Goal: Task Accomplishment & Management: Manage account settings

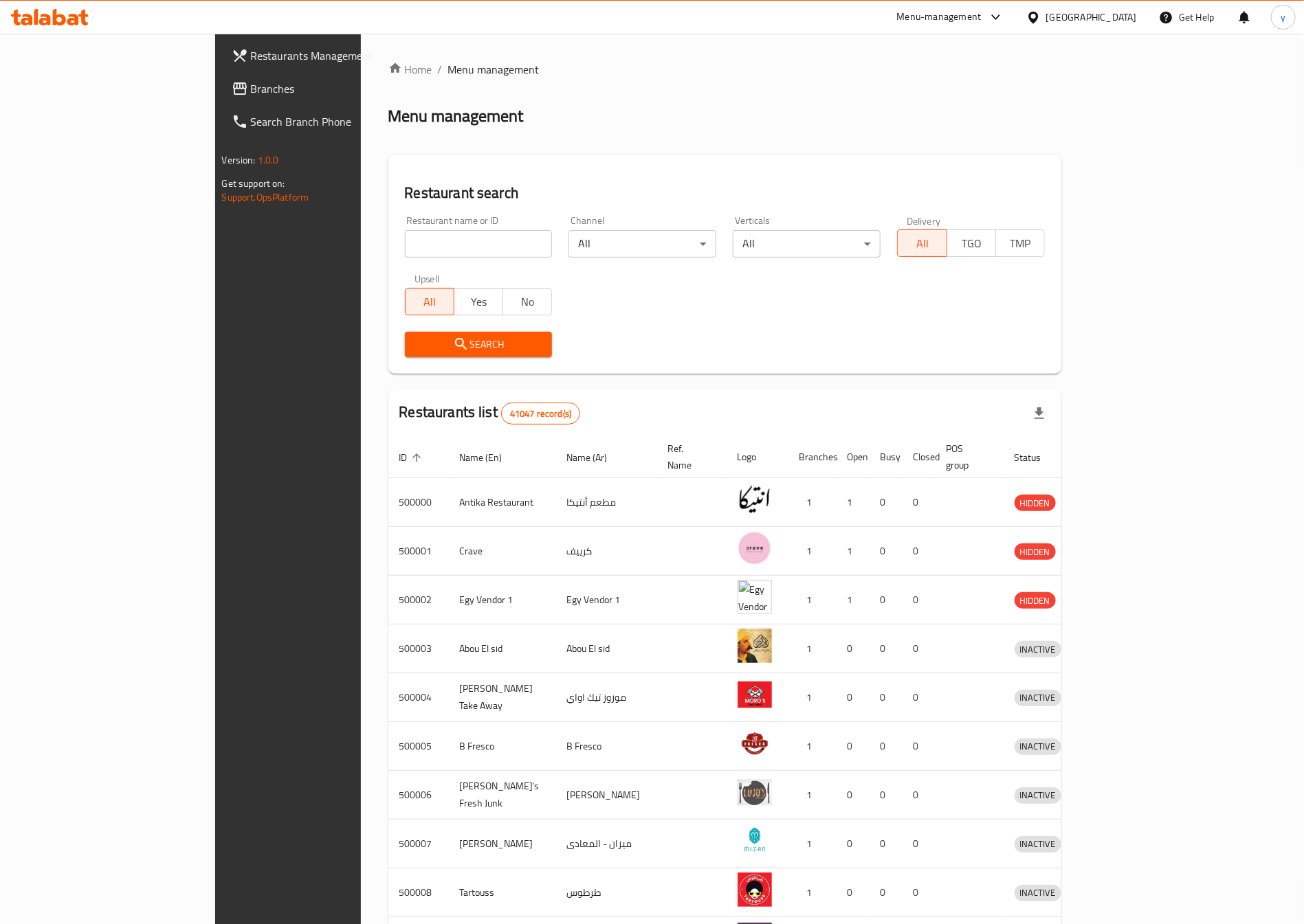
click at [1118, 15] on div "Egypt" at bounding box center [1092, 17] width 91 height 15
click at [955, 196] on div "Jordan" at bounding box center [956, 200] width 49 height 32
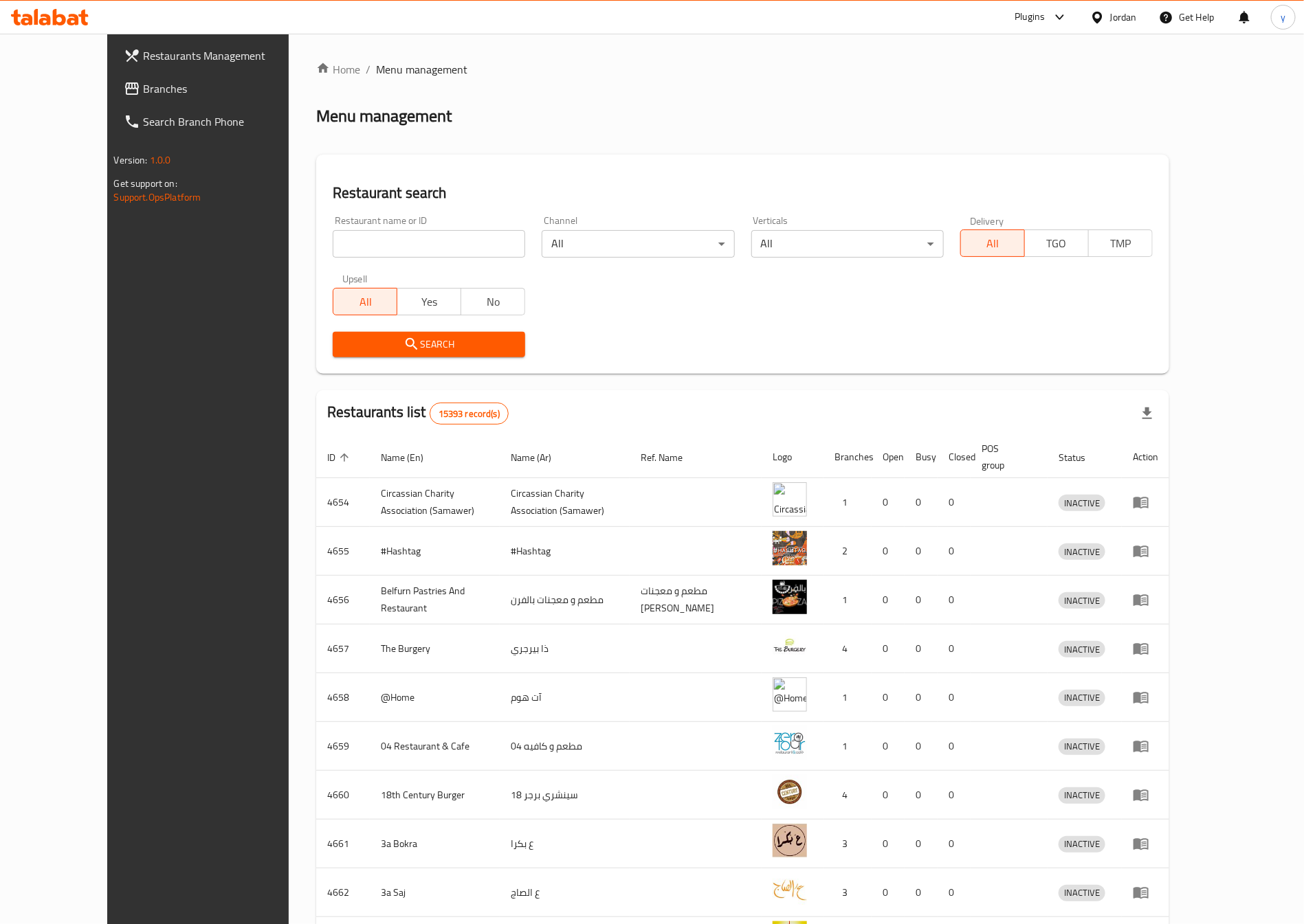
click at [113, 97] on link "Branches" at bounding box center [219, 89] width 212 height 33
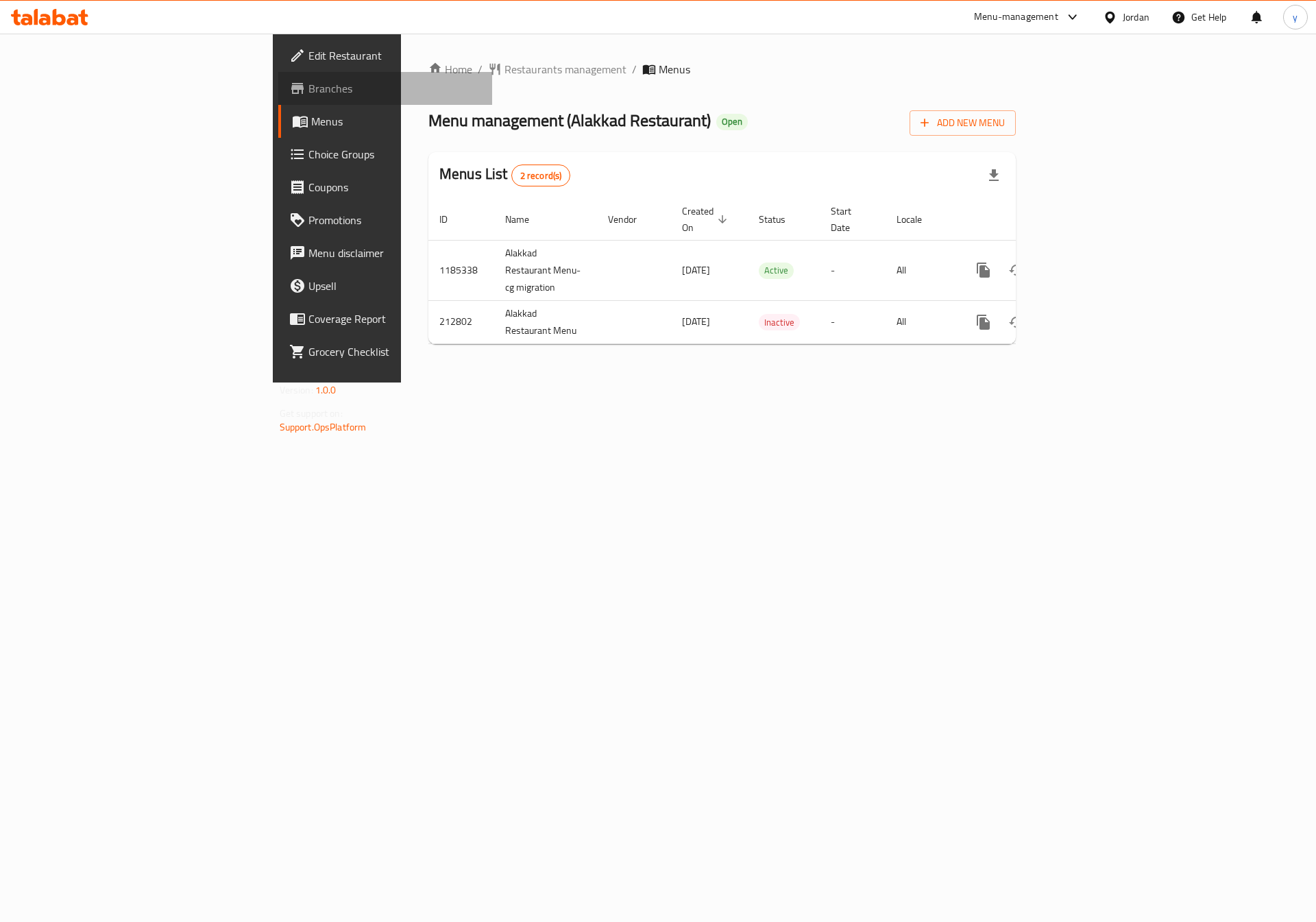
click at [309, 83] on span "Branches" at bounding box center [395, 88] width 173 height 16
click at [309, 91] on span "Branches" at bounding box center [395, 88] width 173 height 16
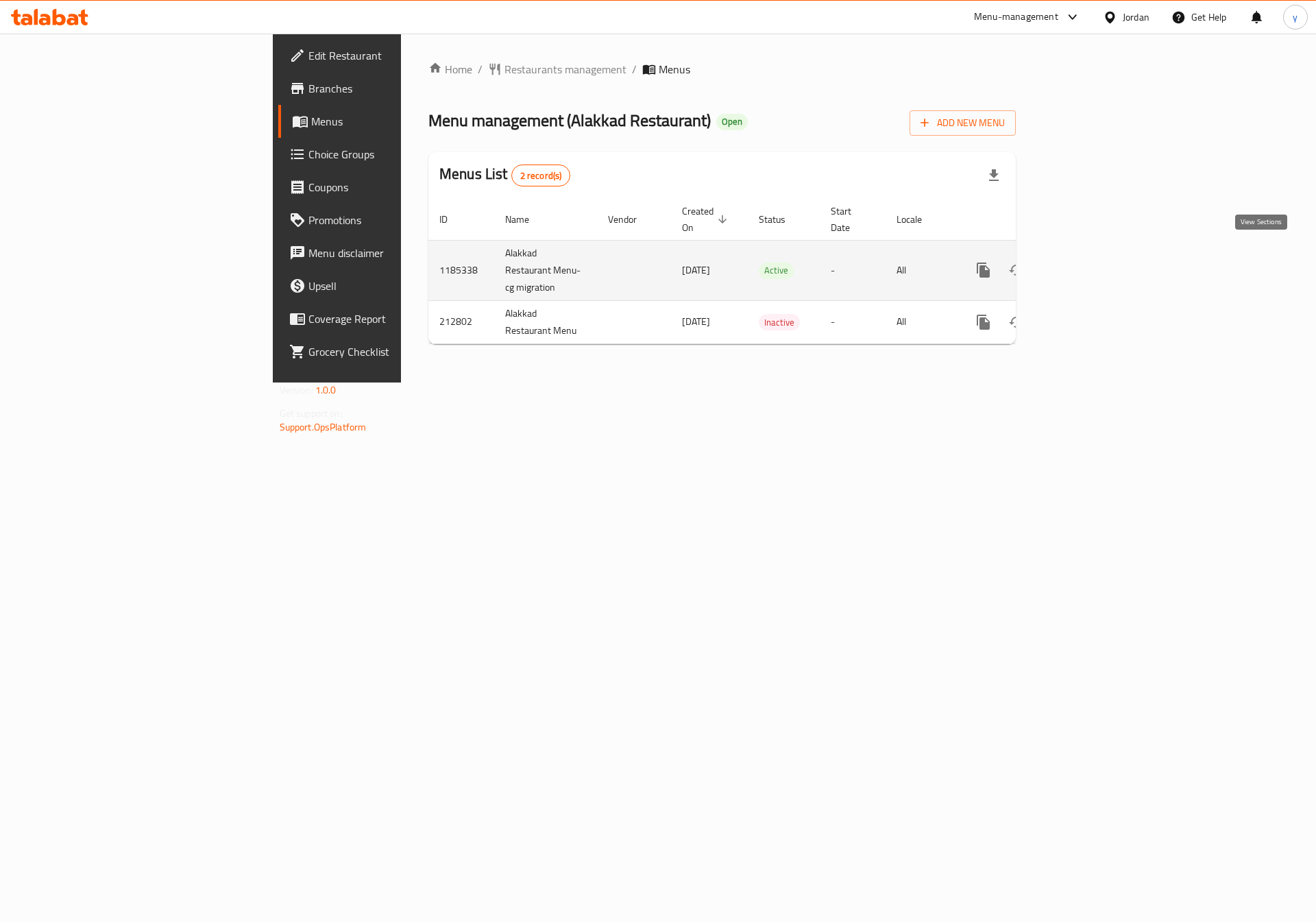
click at [1091, 262] on icon "enhanced table" at bounding box center [1082, 270] width 16 height 16
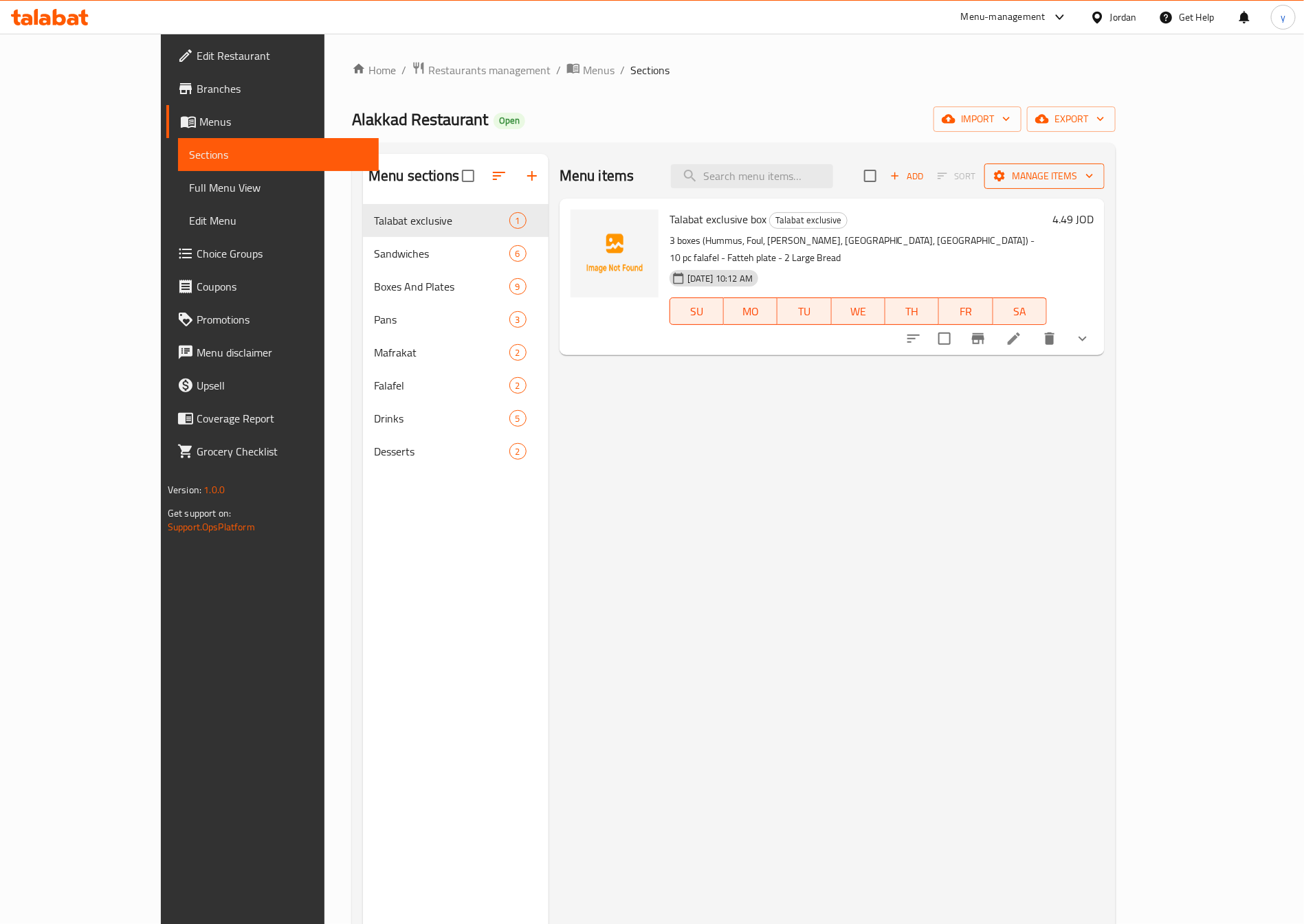
click at [1094, 173] on span "Manage items" at bounding box center [1044, 176] width 98 height 17
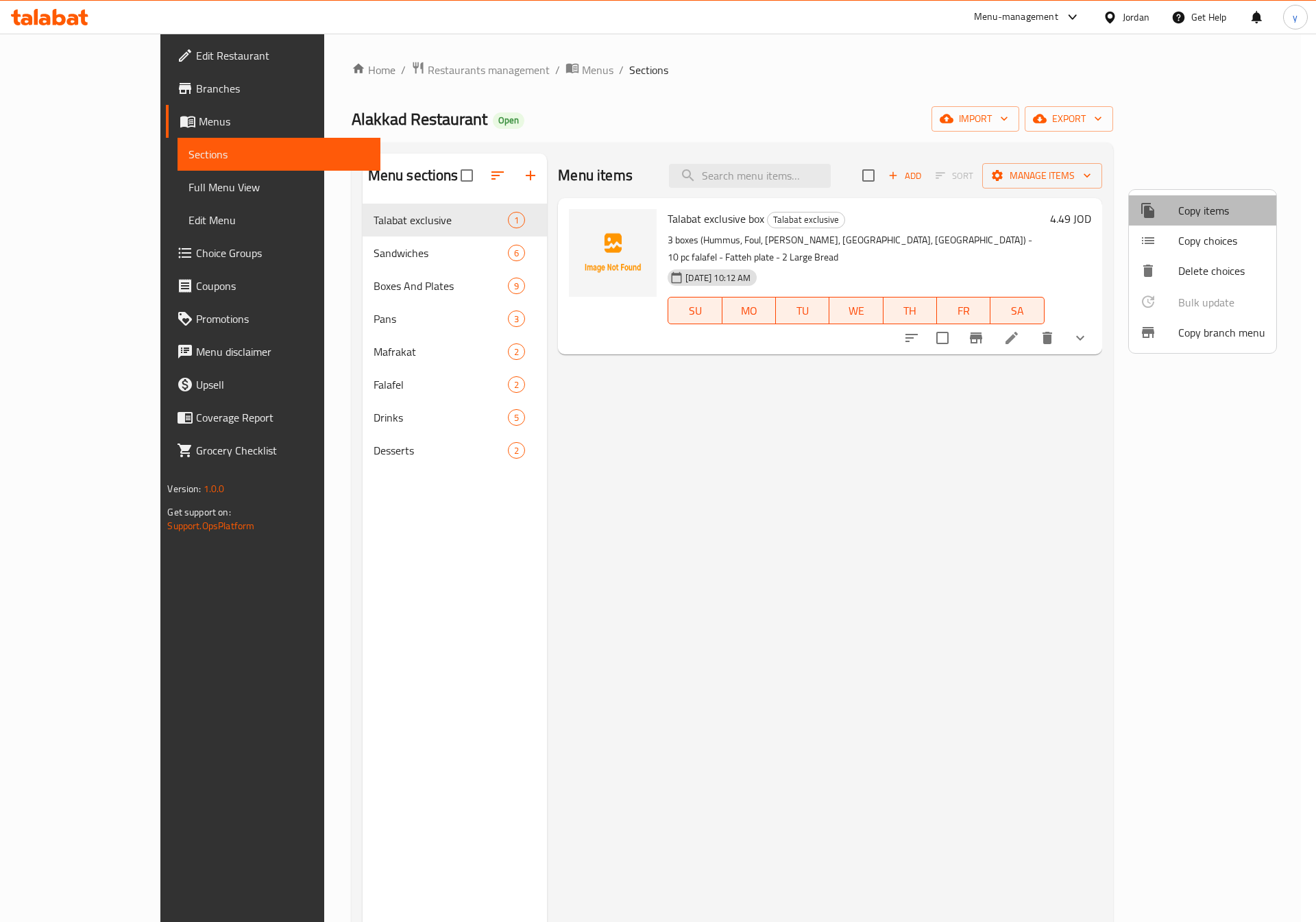
click at [1214, 198] on li "Copy items" at bounding box center [1203, 210] width 147 height 30
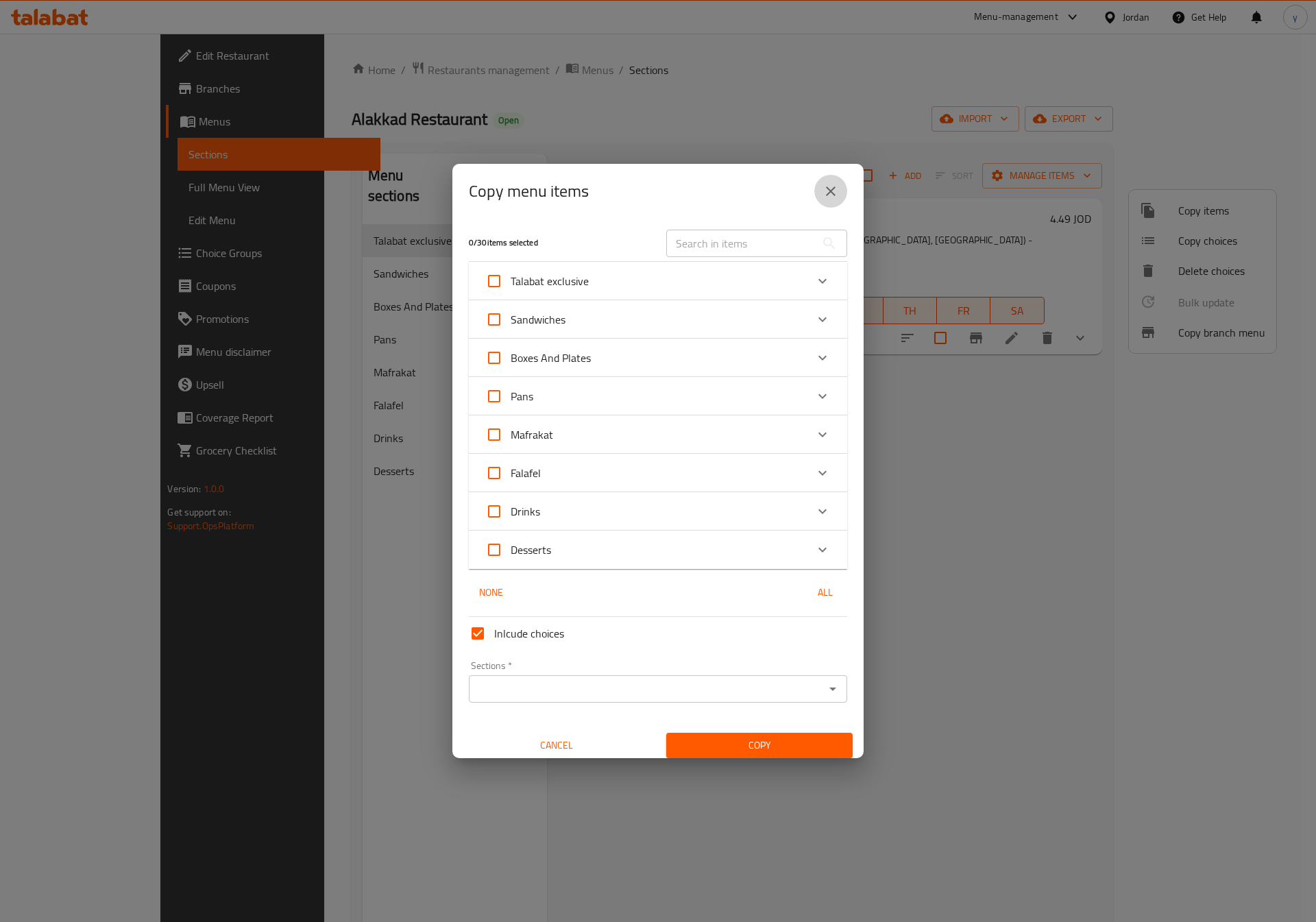
click at [820, 193] on button "close" at bounding box center [830, 191] width 33 height 33
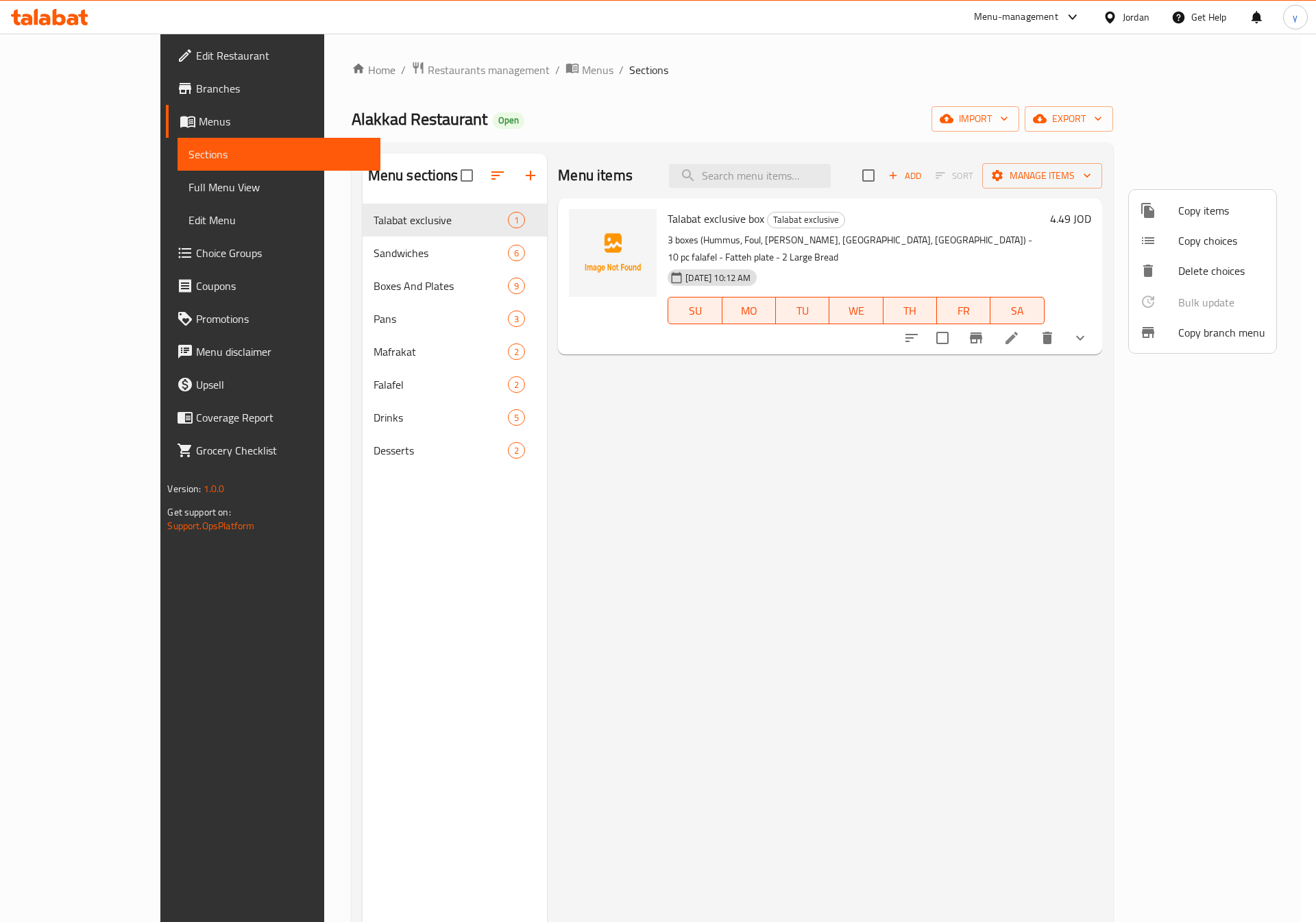
click at [1213, 341] on span "Copy branch menu" at bounding box center [1221, 332] width 87 height 16
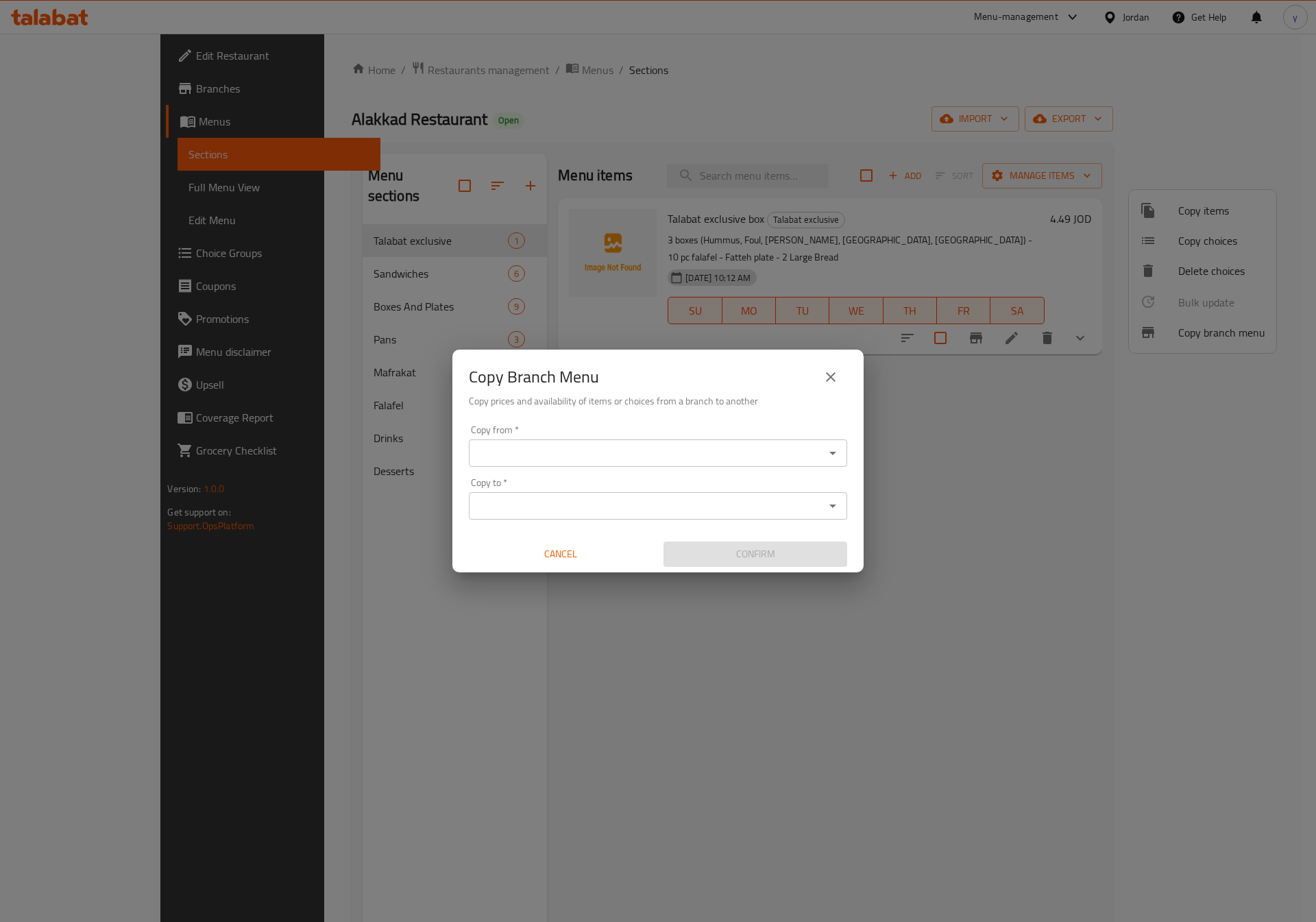
click at [631, 455] on input "Copy from   *" at bounding box center [646, 453] width 348 height 19
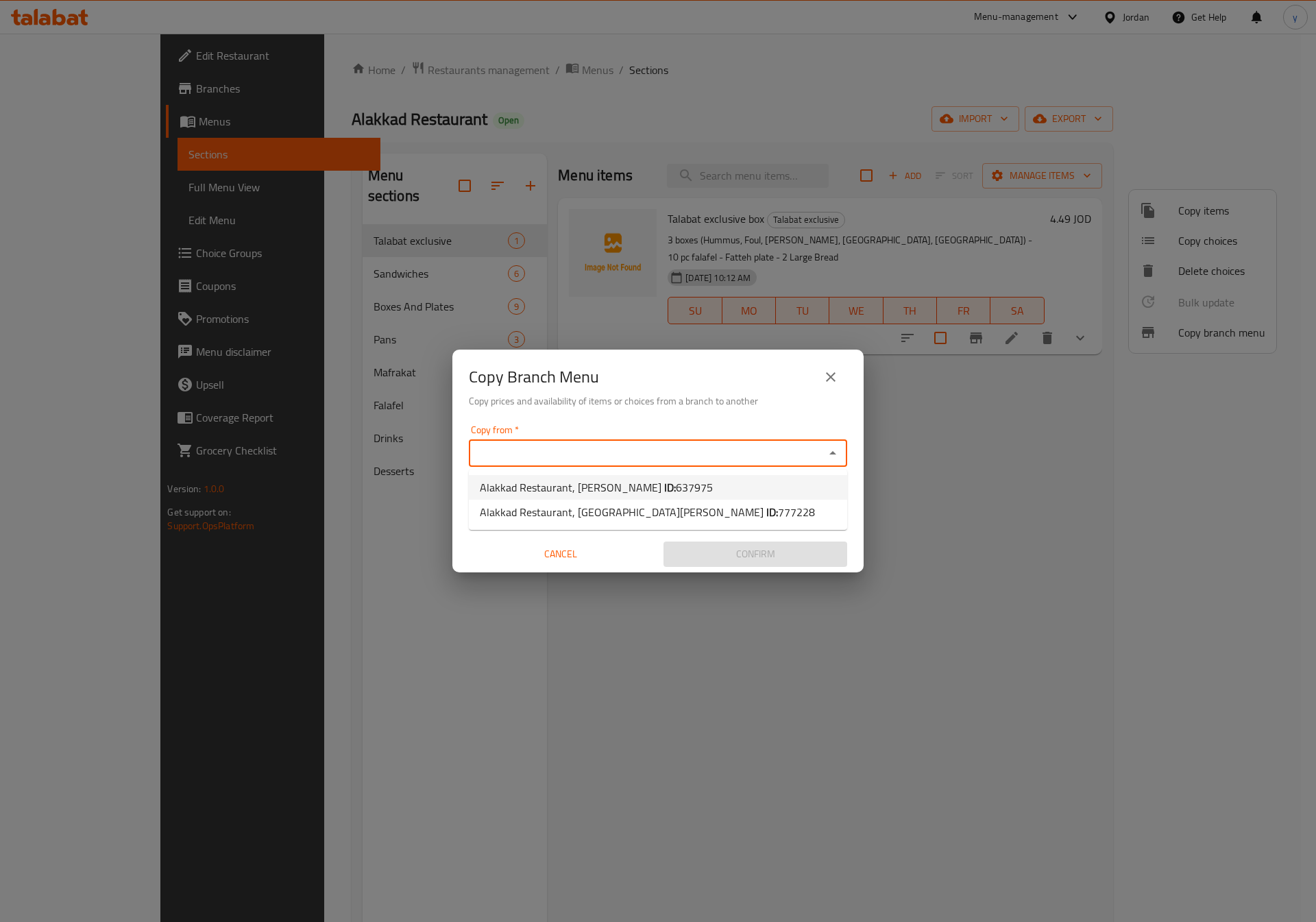
click at [676, 484] on span "637975" at bounding box center [694, 487] width 37 height 21
type input "Alakkad Restaurant, Al Baraka"
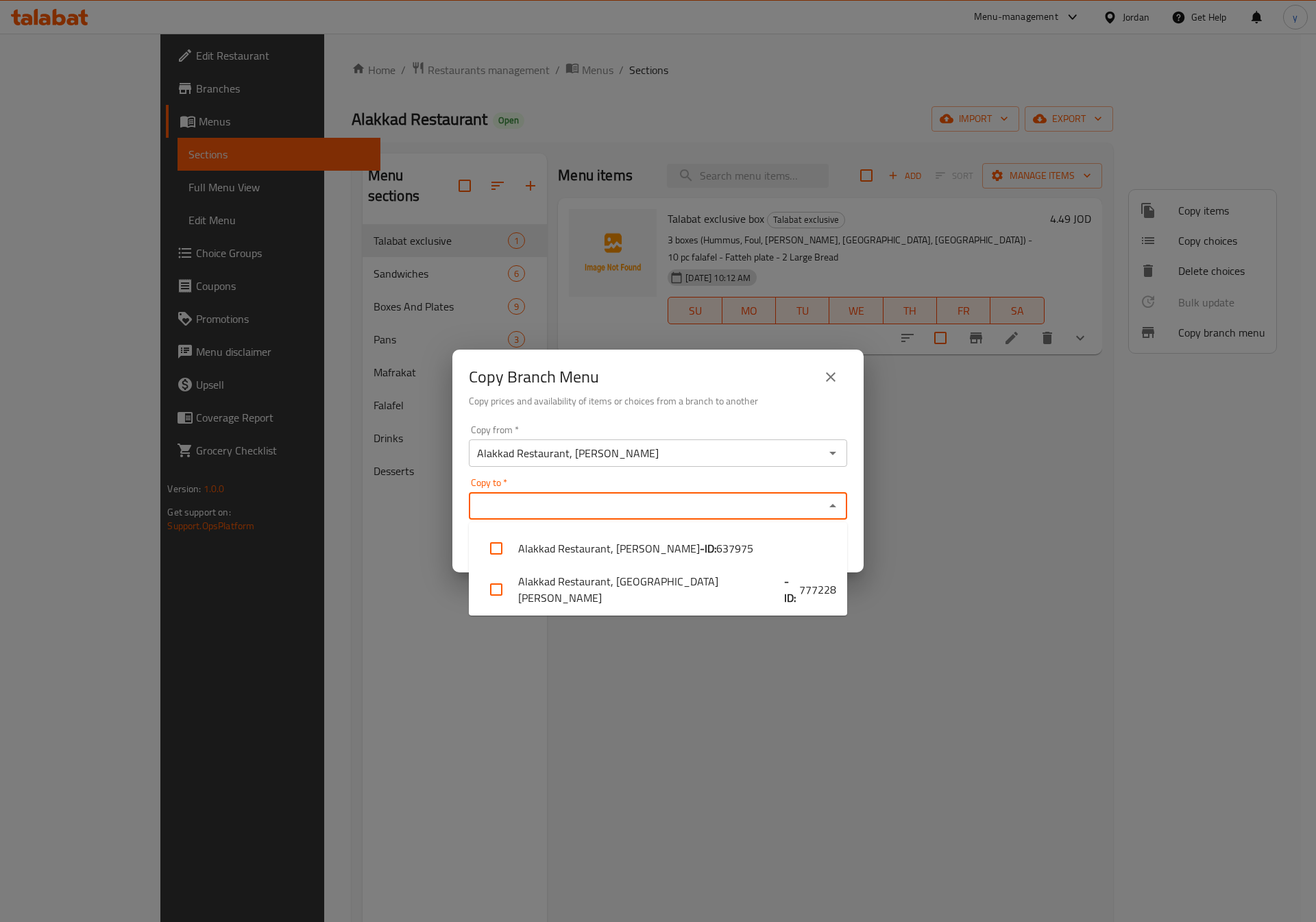
click at [634, 507] on input "Copy to   *" at bounding box center [646, 506] width 348 height 19
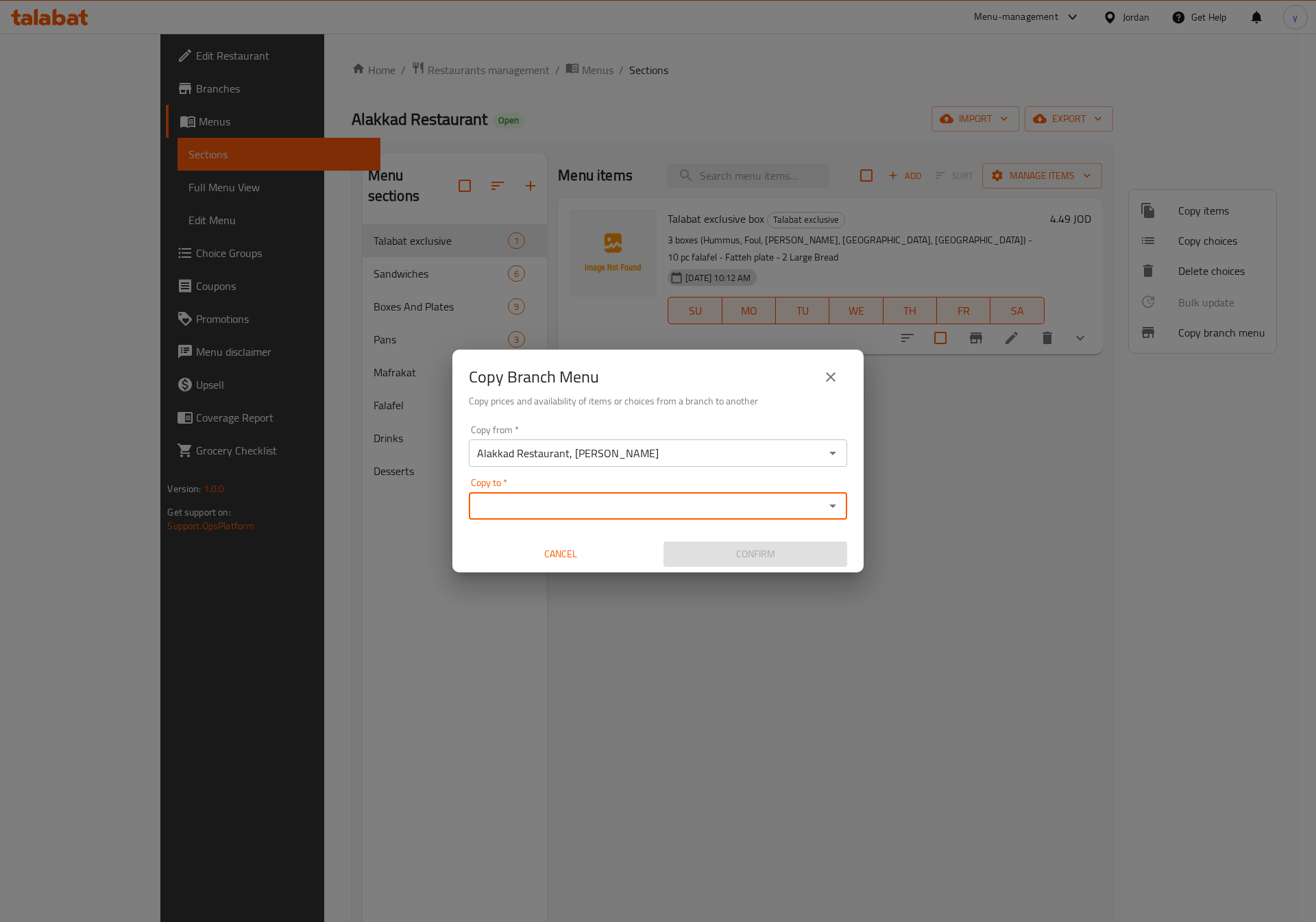
click at [653, 443] on input "Alakkad Restaurant, Al Baraka" at bounding box center [646, 453] width 348 height 19
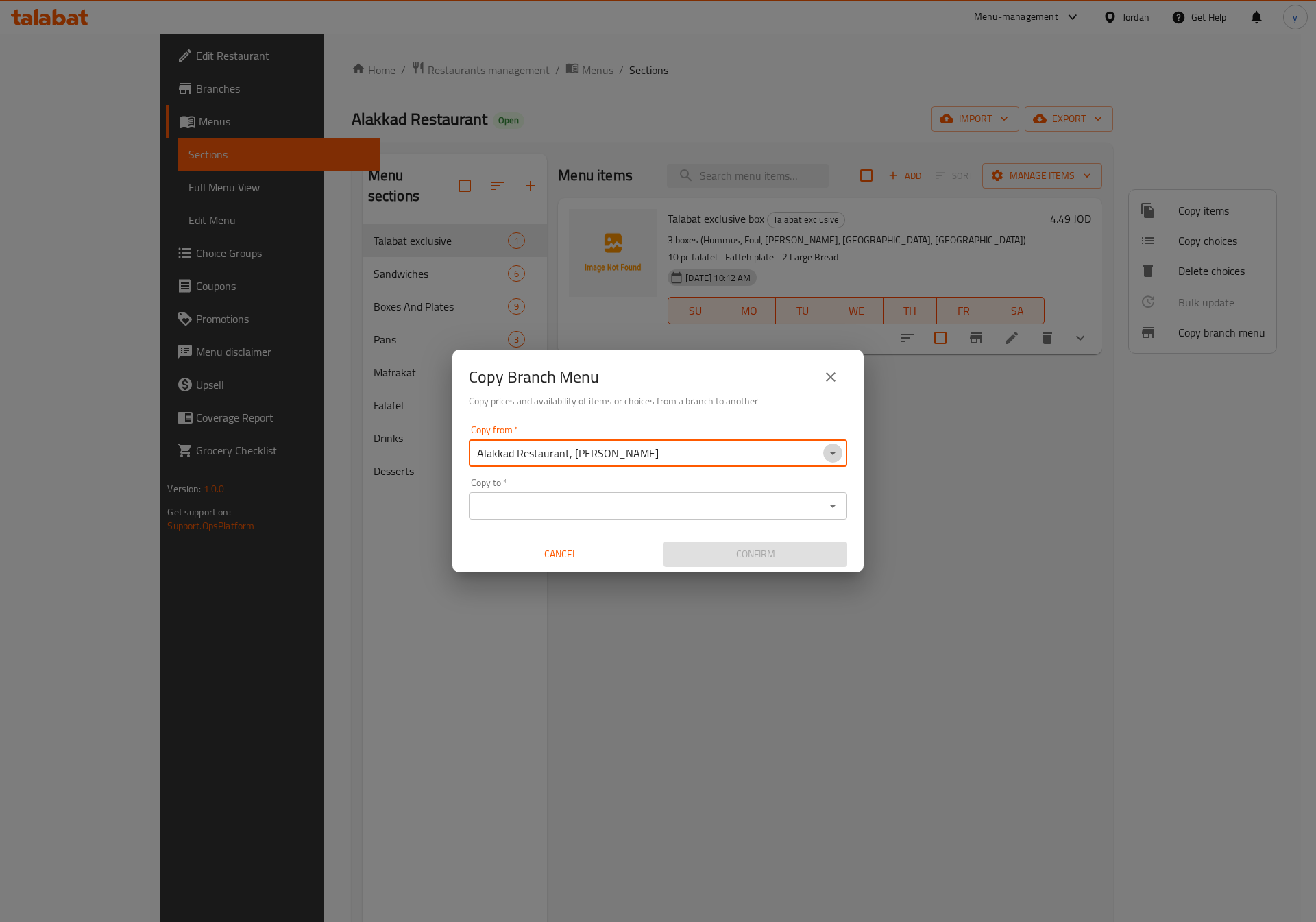
click at [835, 448] on icon "Open" at bounding box center [832, 453] width 16 height 16
click at [835, 448] on icon "Close" at bounding box center [832, 453] width 16 height 16
click at [833, 450] on icon "Open" at bounding box center [832, 453] width 16 height 16
click at [833, 450] on icon "Close" at bounding box center [832, 453] width 16 height 16
click at [833, 503] on icon "Open" at bounding box center [832, 506] width 16 height 16
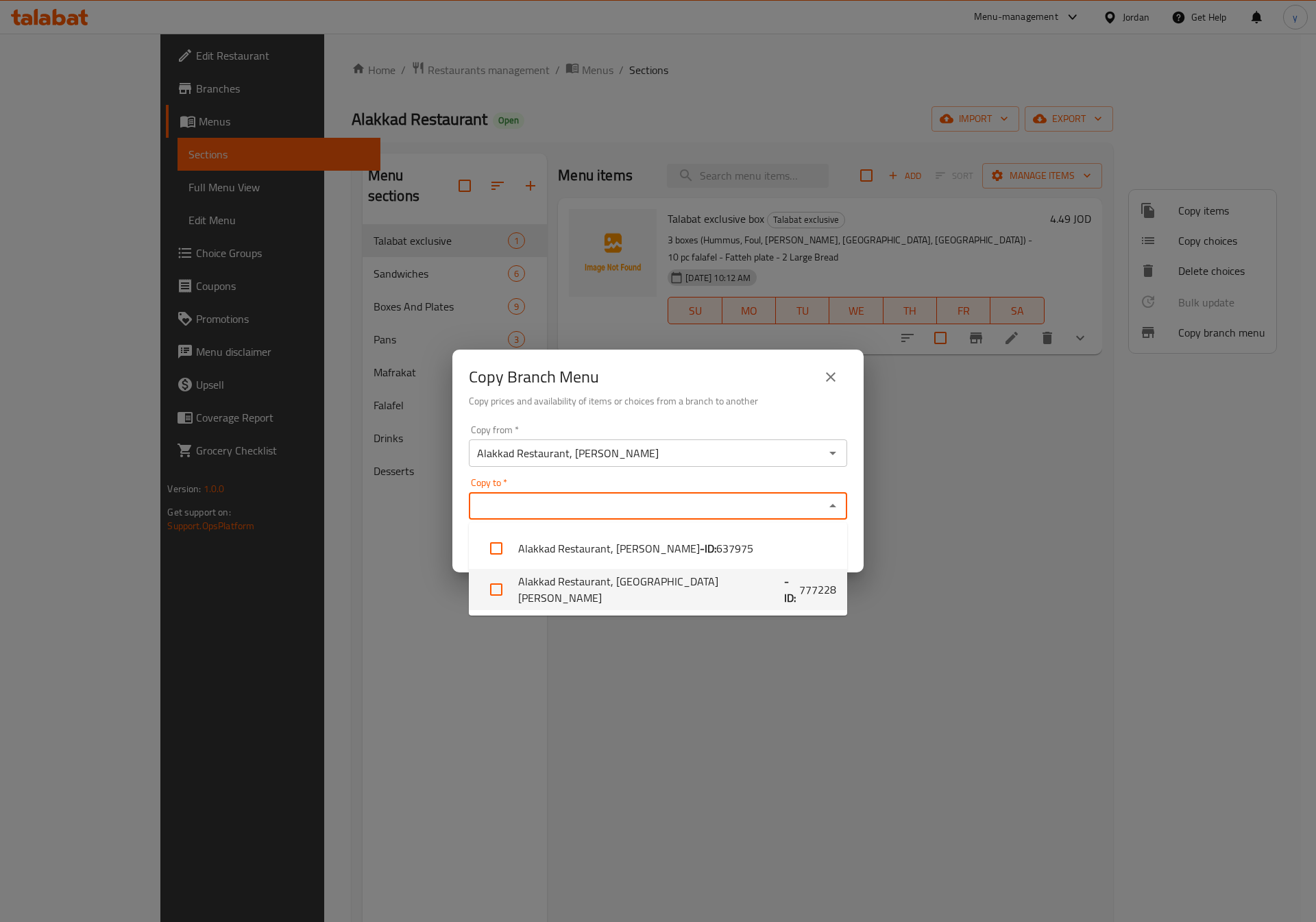
click at [784, 584] on b "- ID:" at bounding box center [791, 589] width 15 height 33
checkbox input "true"
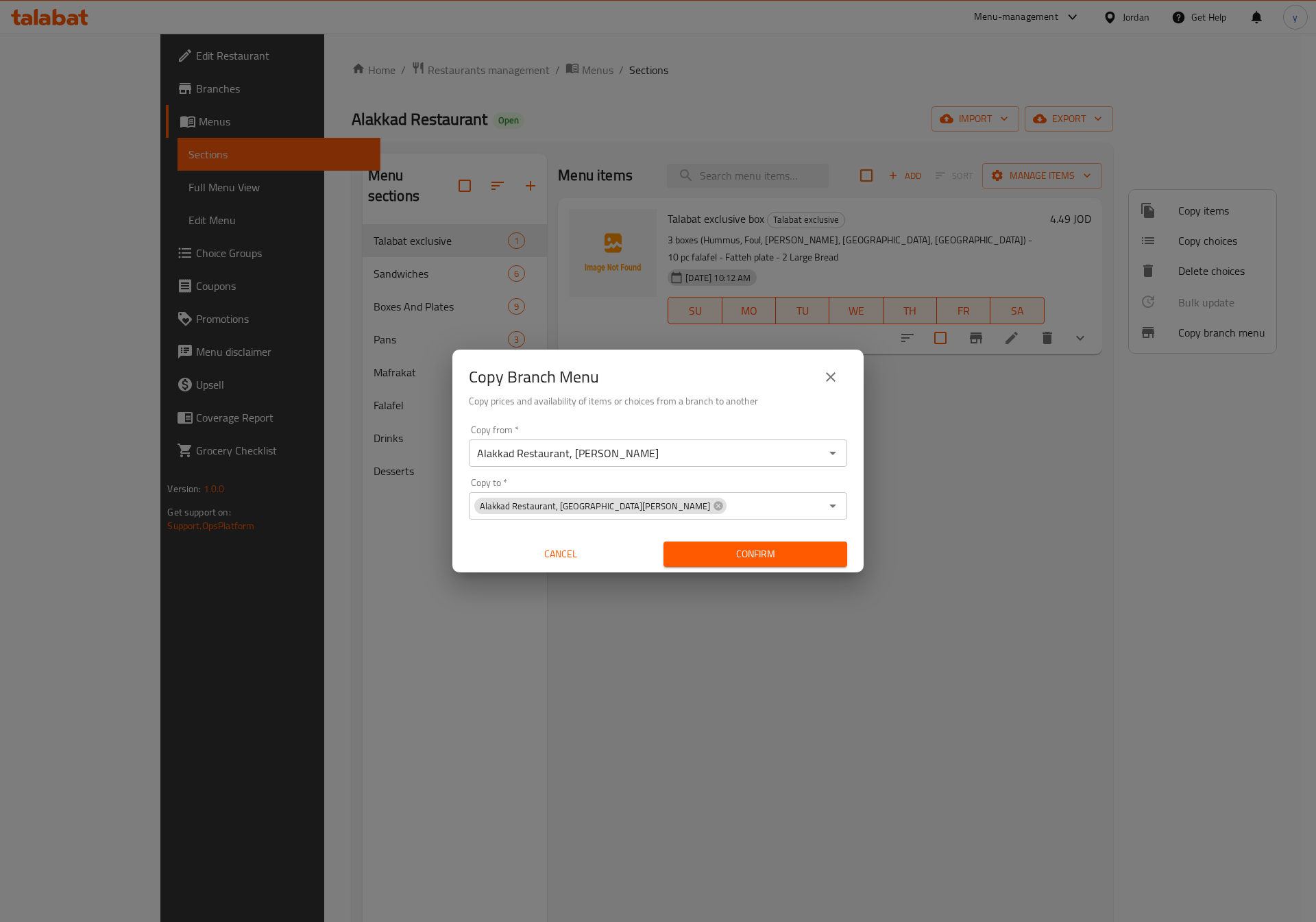
click at [464, 537] on div "Cancel" at bounding box center [561, 554] width 195 height 36
click at [722, 555] on span "Confirm" at bounding box center [755, 554] width 162 height 17
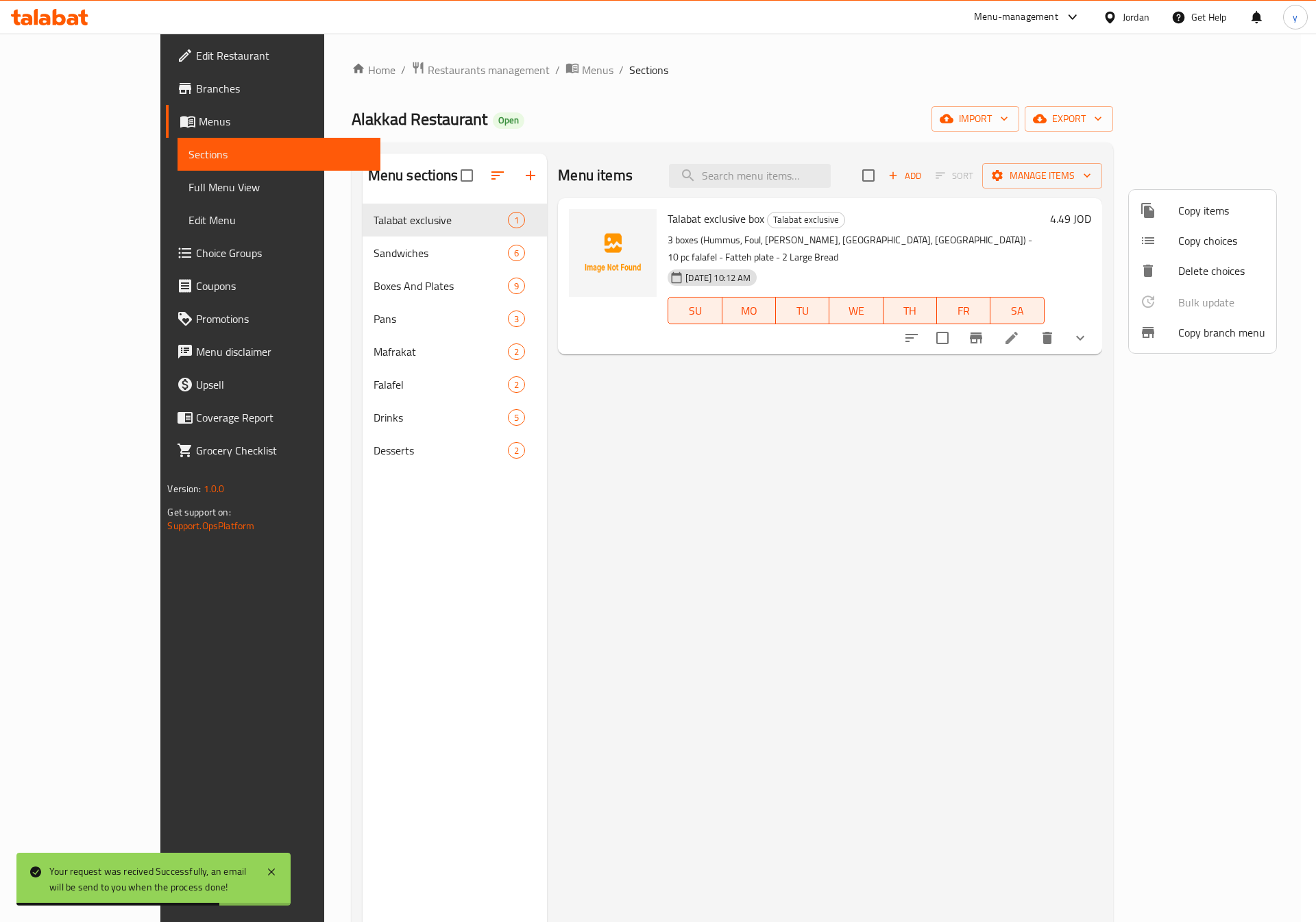
click at [78, 183] on div at bounding box center [658, 461] width 1316 height 922
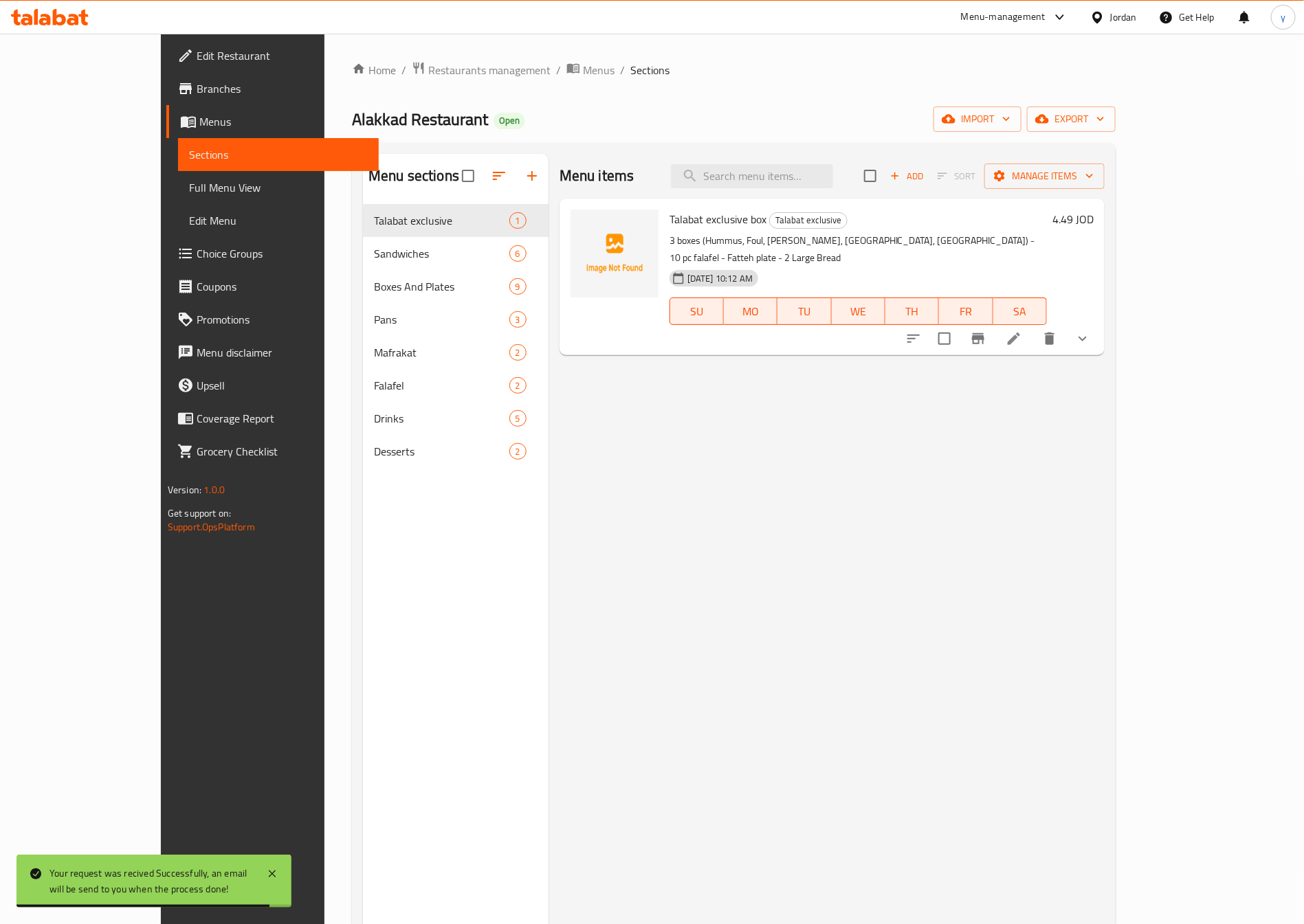
click at [189, 184] on span "Full Menu View" at bounding box center [278, 187] width 179 height 16
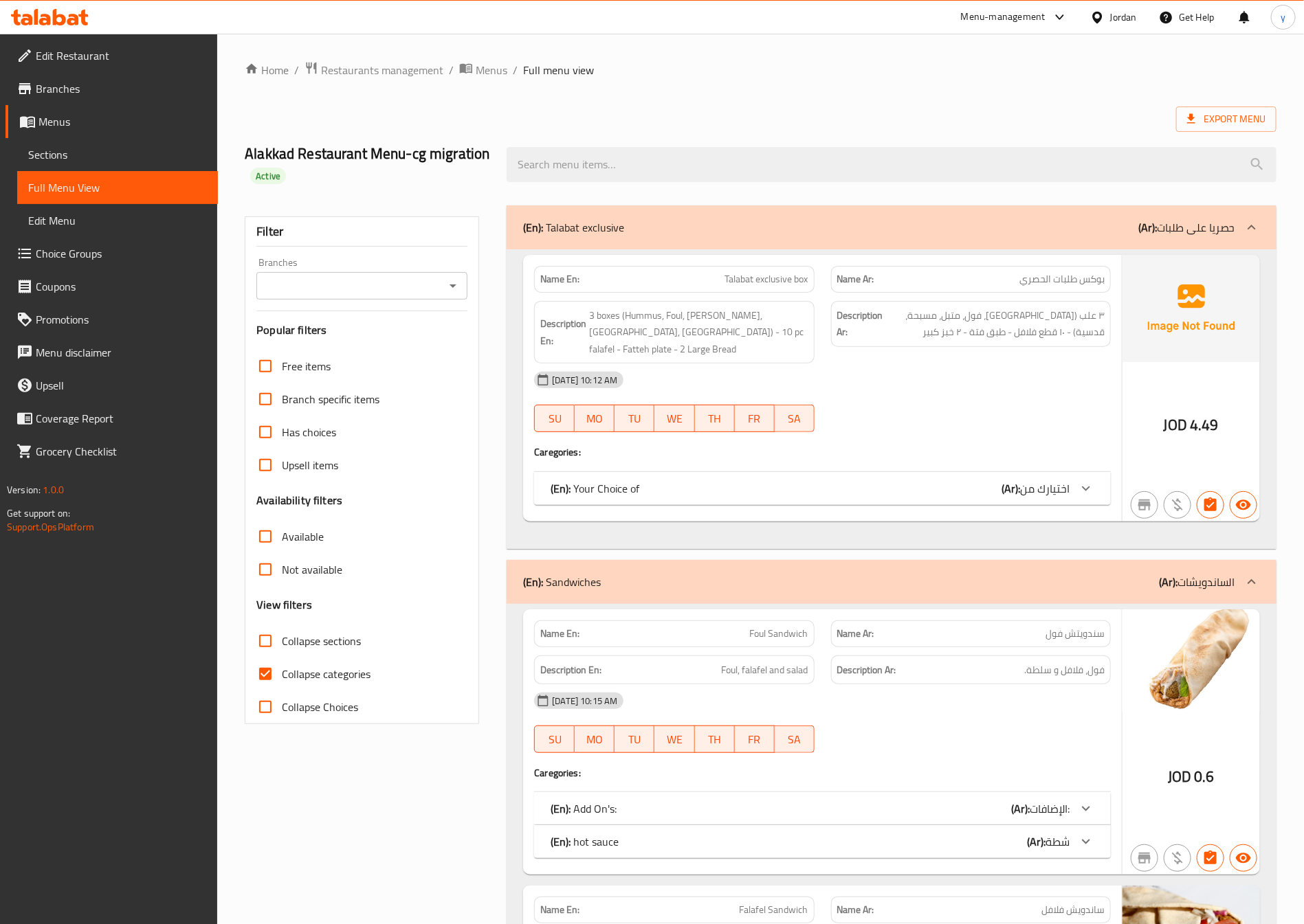
click at [326, 676] on span "Collapse categories" at bounding box center [326, 673] width 89 height 16
click at [282, 676] on input "Collapse categories" at bounding box center [265, 674] width 33 height 33
checkbox input "false"
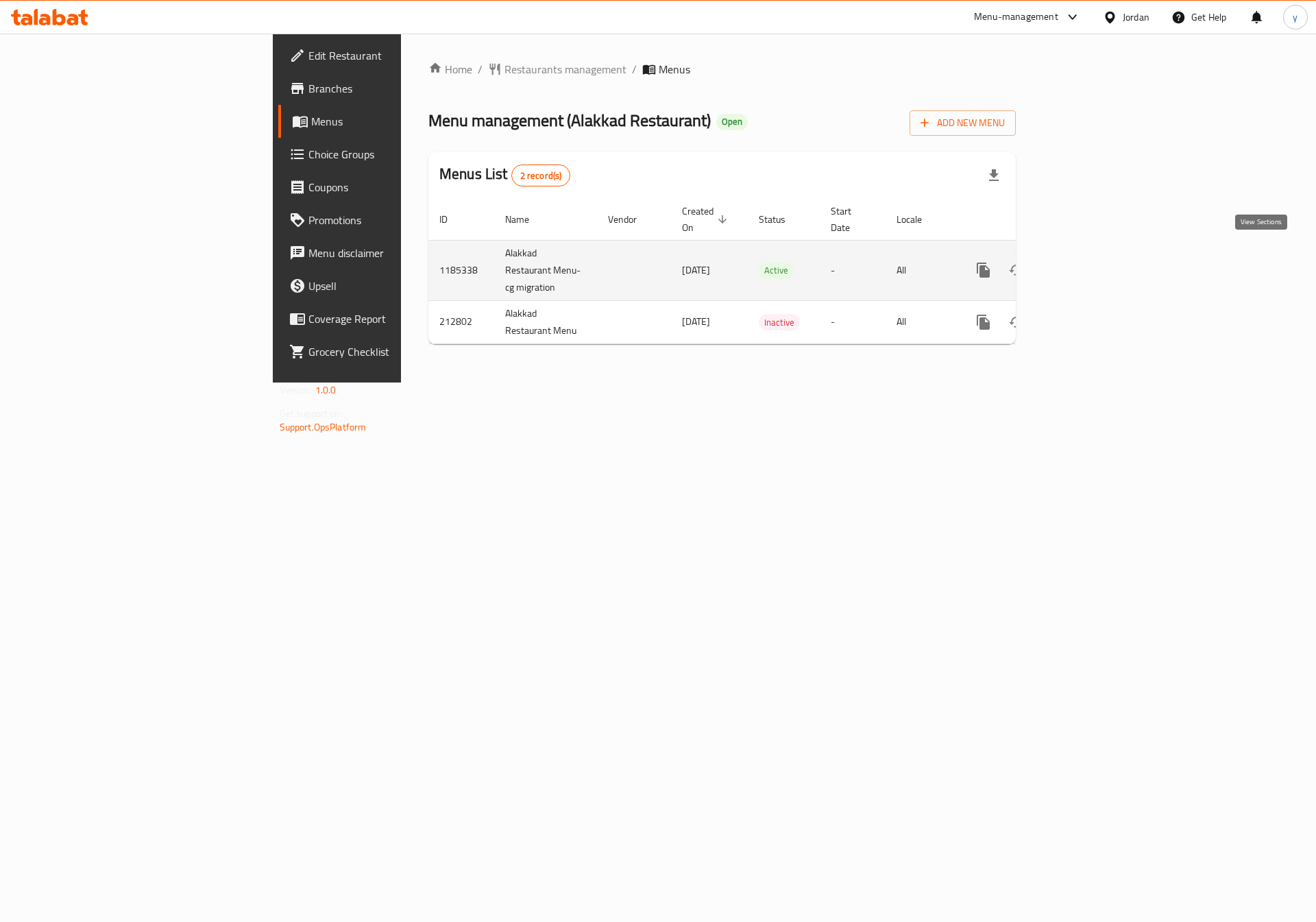
click at [1091, 262] on icon "enhanced table" at bounding box center [1082, 270] width 16 height 16
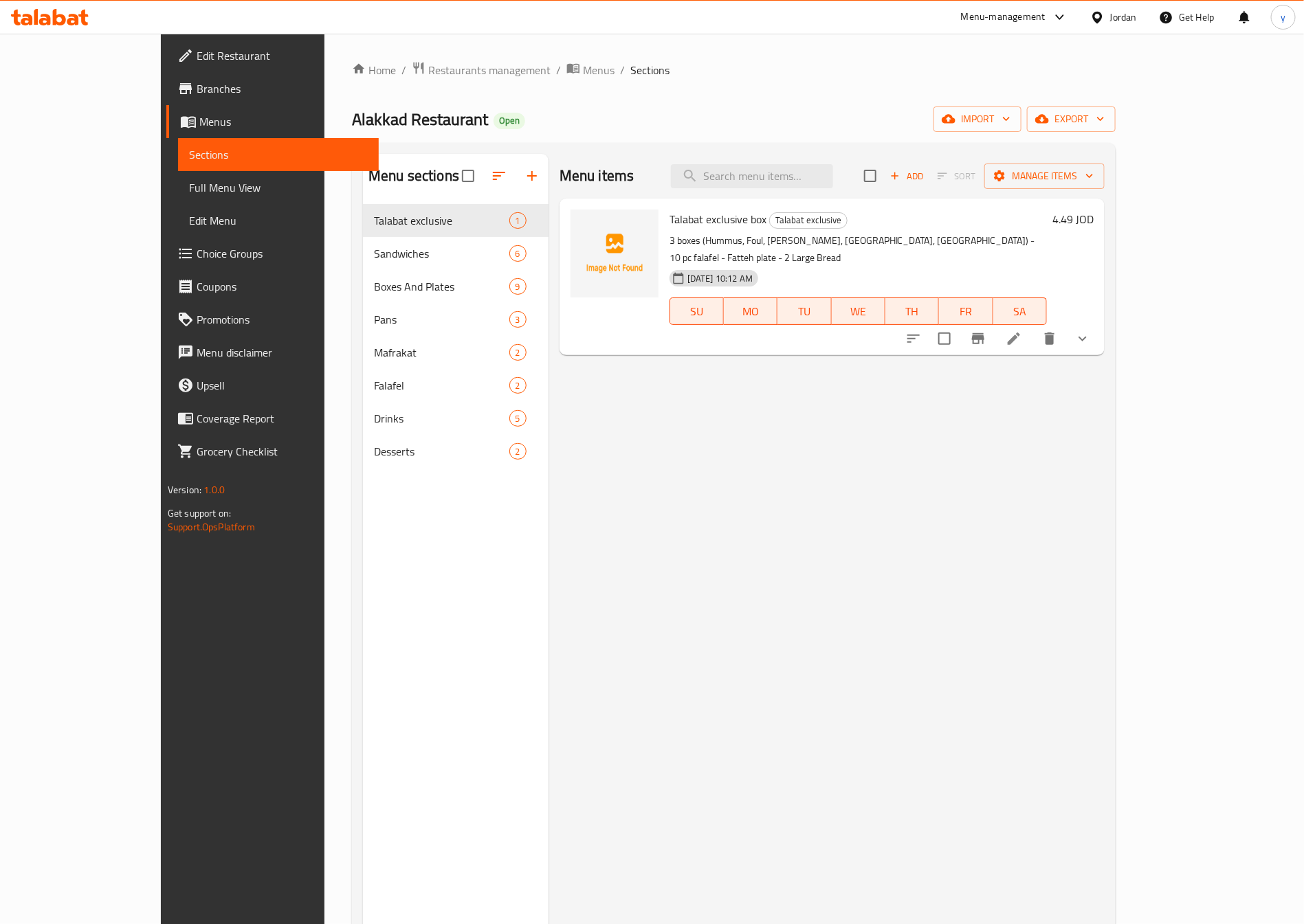
click at [189, 187] on span "Full Menu View" at bounding box center [278, 187] width 179 height 16
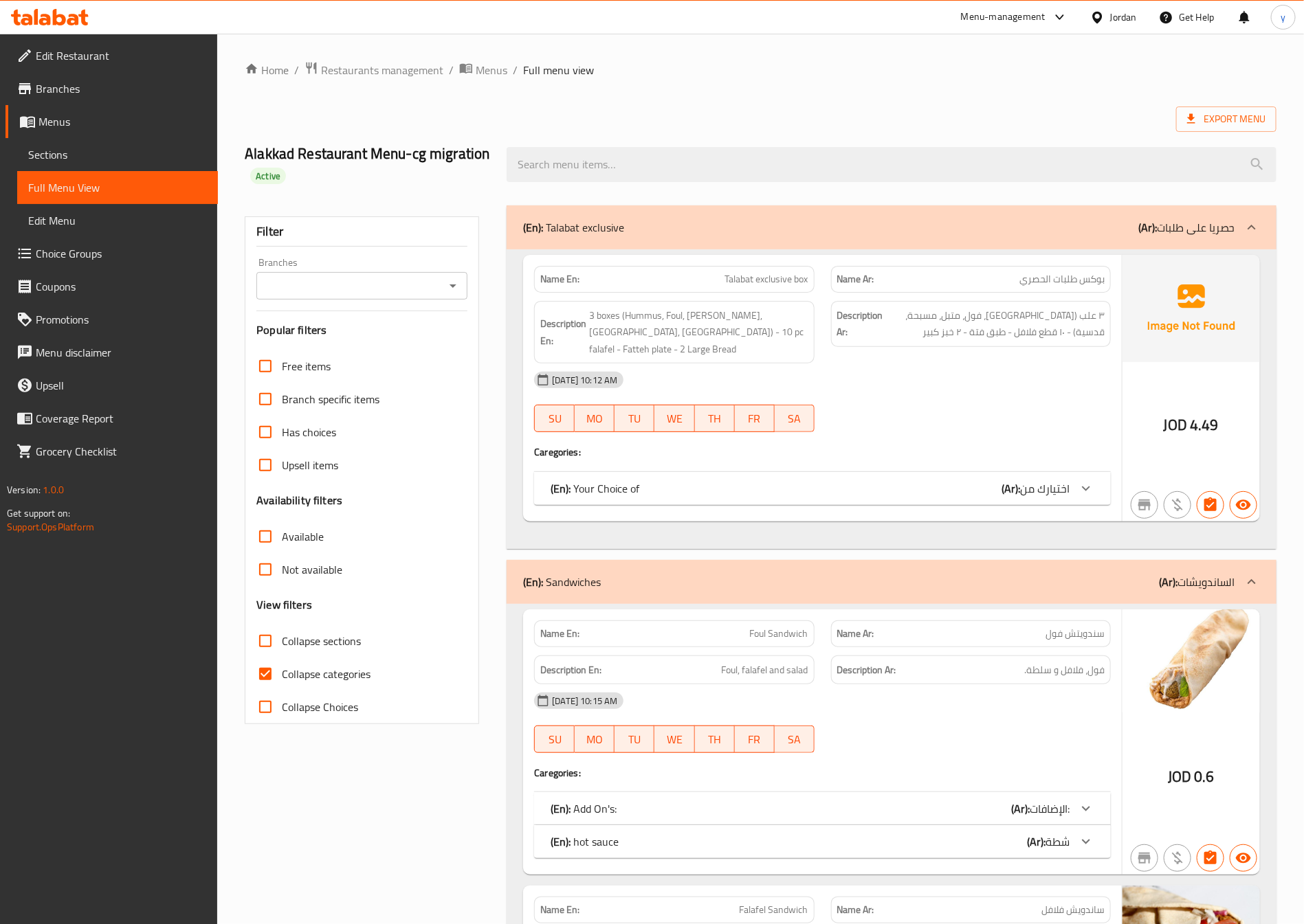
drag, startPoint x: 295, startPoint y: 664, endPoint x: 307, endPoint y: 659, distance: 13.0
click at [295, 664] on label "Collapse categories" at bounding box center [309, 674] width 121 height 33
click at [282, 664] on input "Collapse categories" at bounding box center [265, 674] width 33 height 33
checkbox input "false"
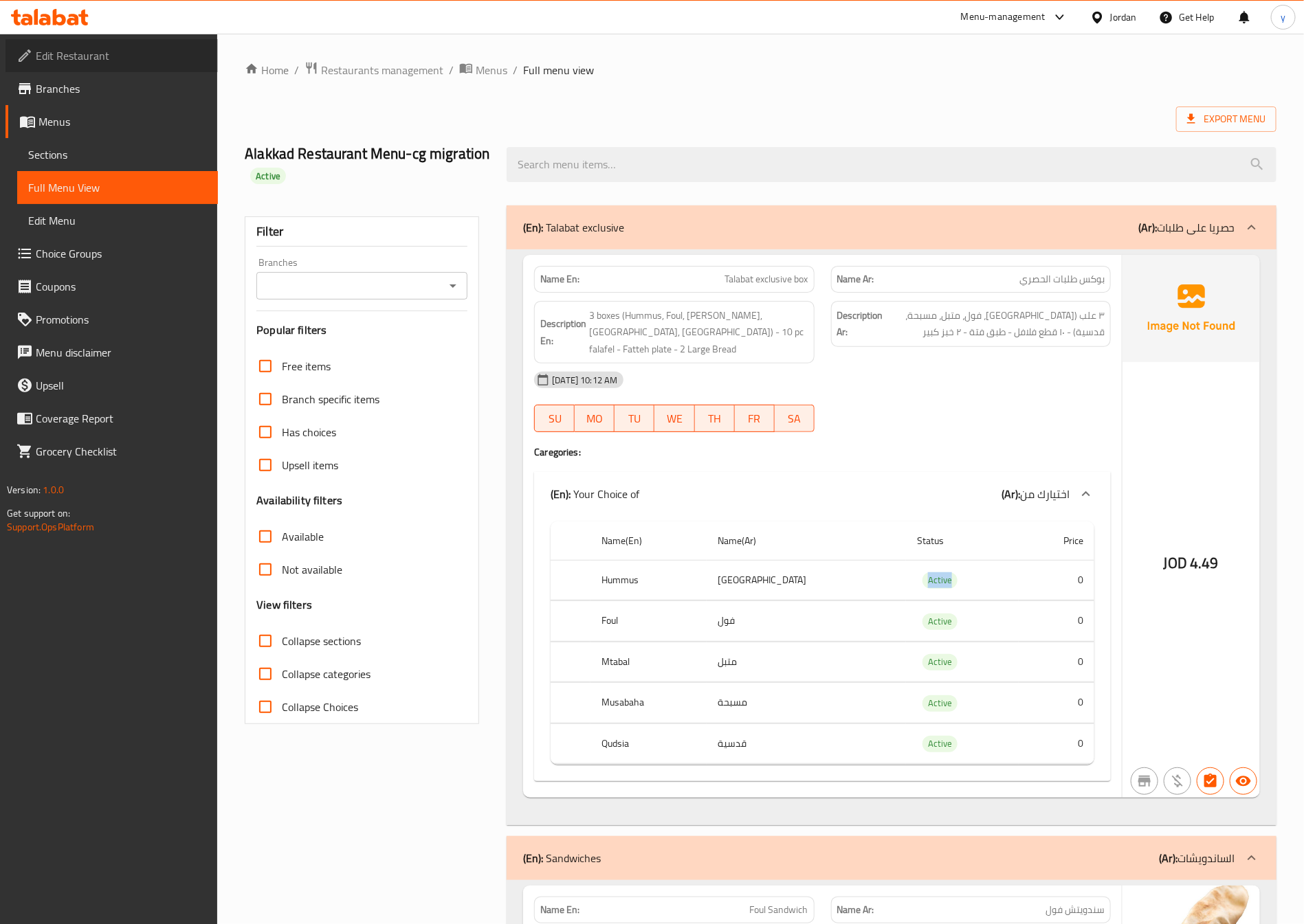
click at [69, 62] on span "Edit Restaurant" at bounding box center [121, 55] width 171 height 16
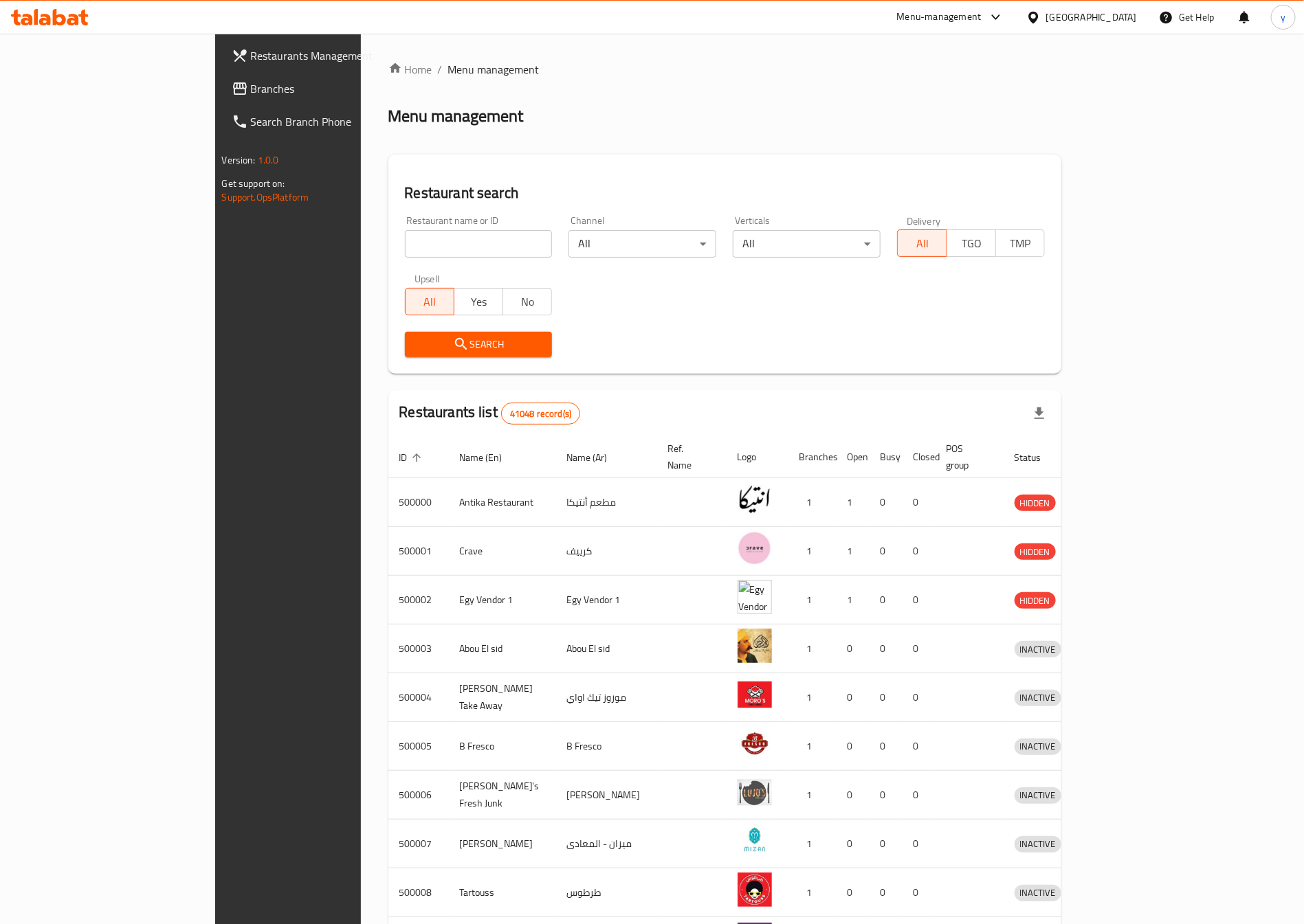
click at [251, 91] on span "Branches" at bounding box center [336, 88] width 171 height 16
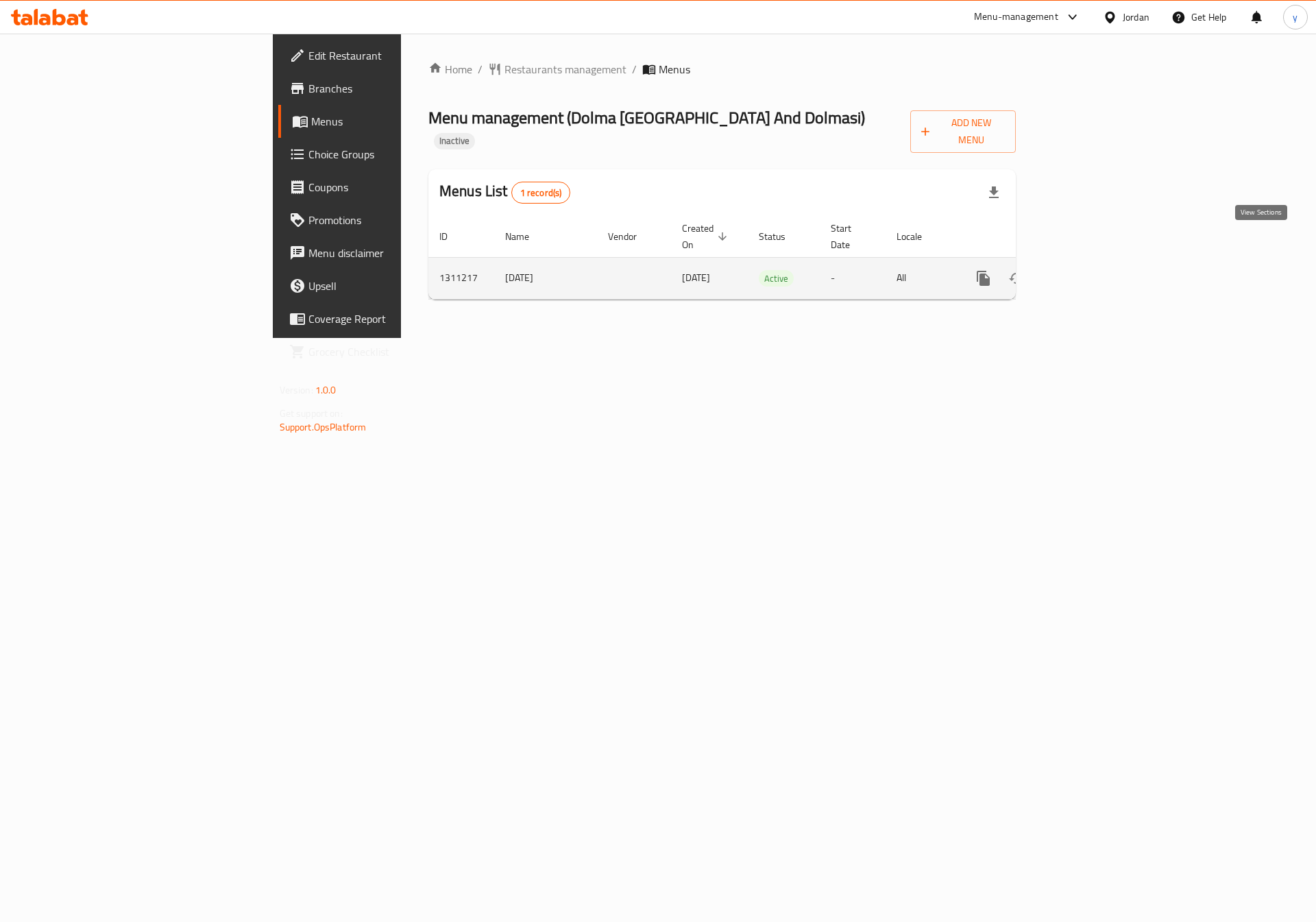
click at [1091, 270] on icon "enhanced table" at bounding box center [1082, 278] width 16 height 16
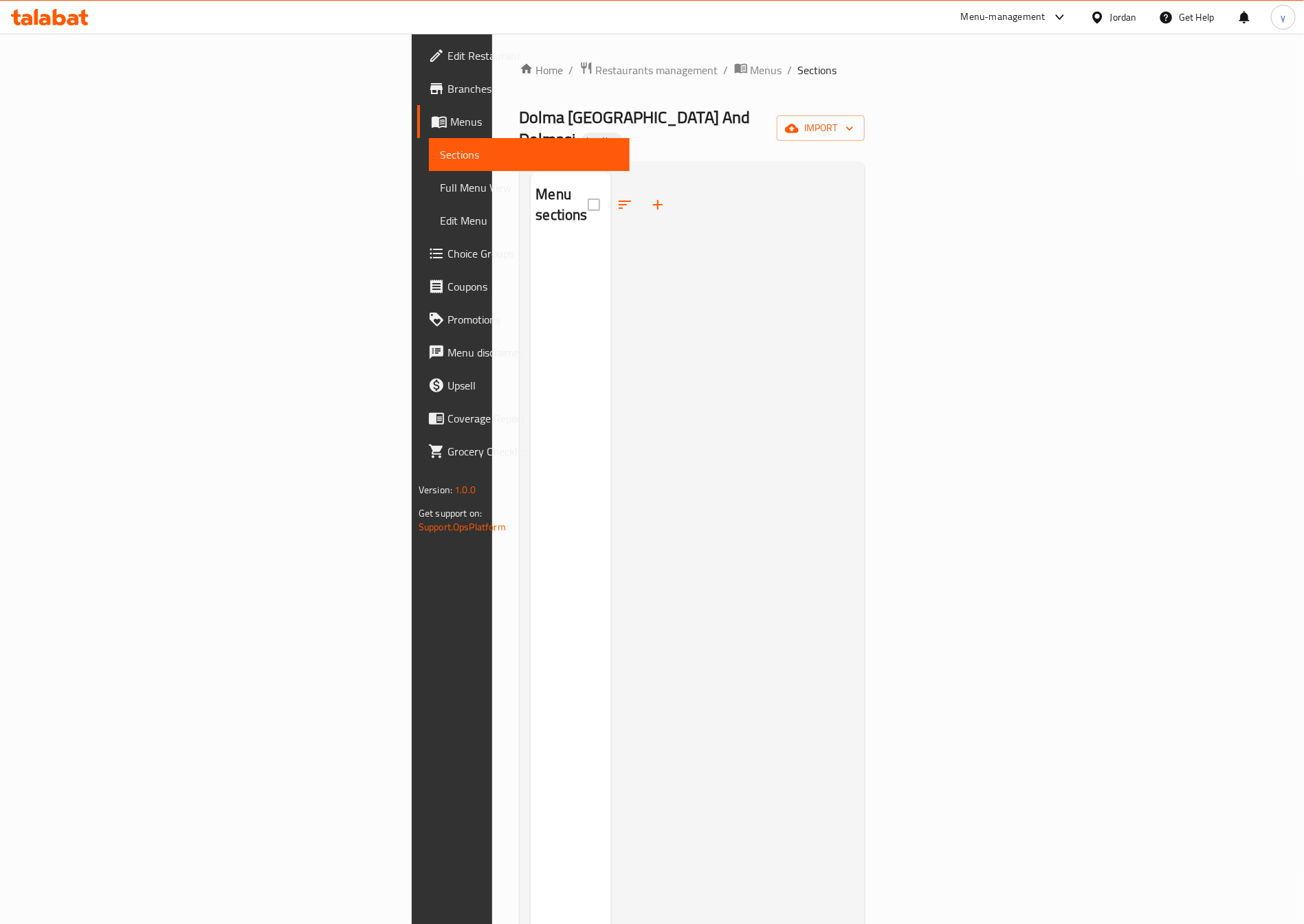
click at [440, 180] on span "Full Menu View" at bounding box center [530, 187] width 179 height 16
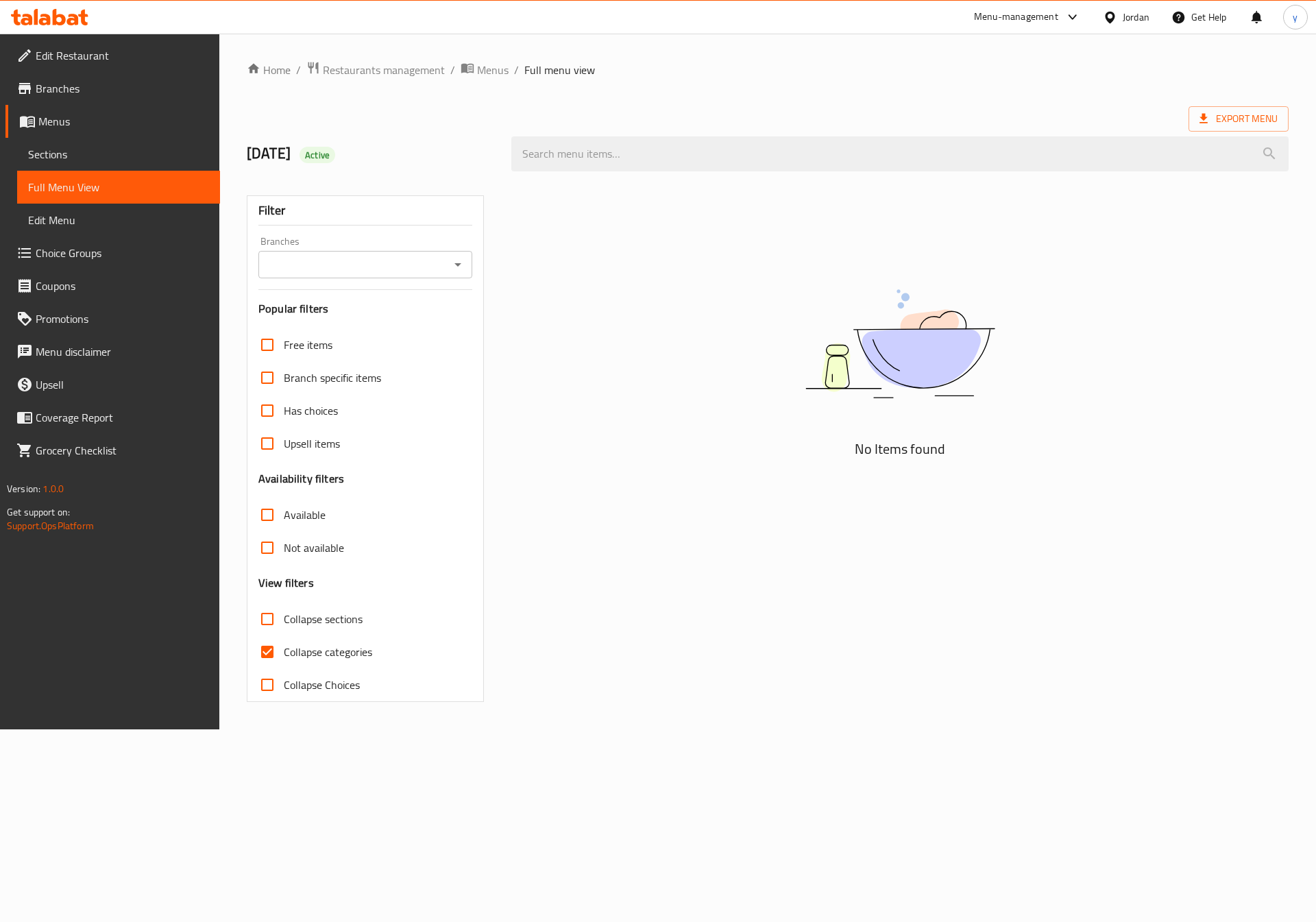
click at [60, 150] on span "Sections" at bounding box center [119, 154] width 181 height 16
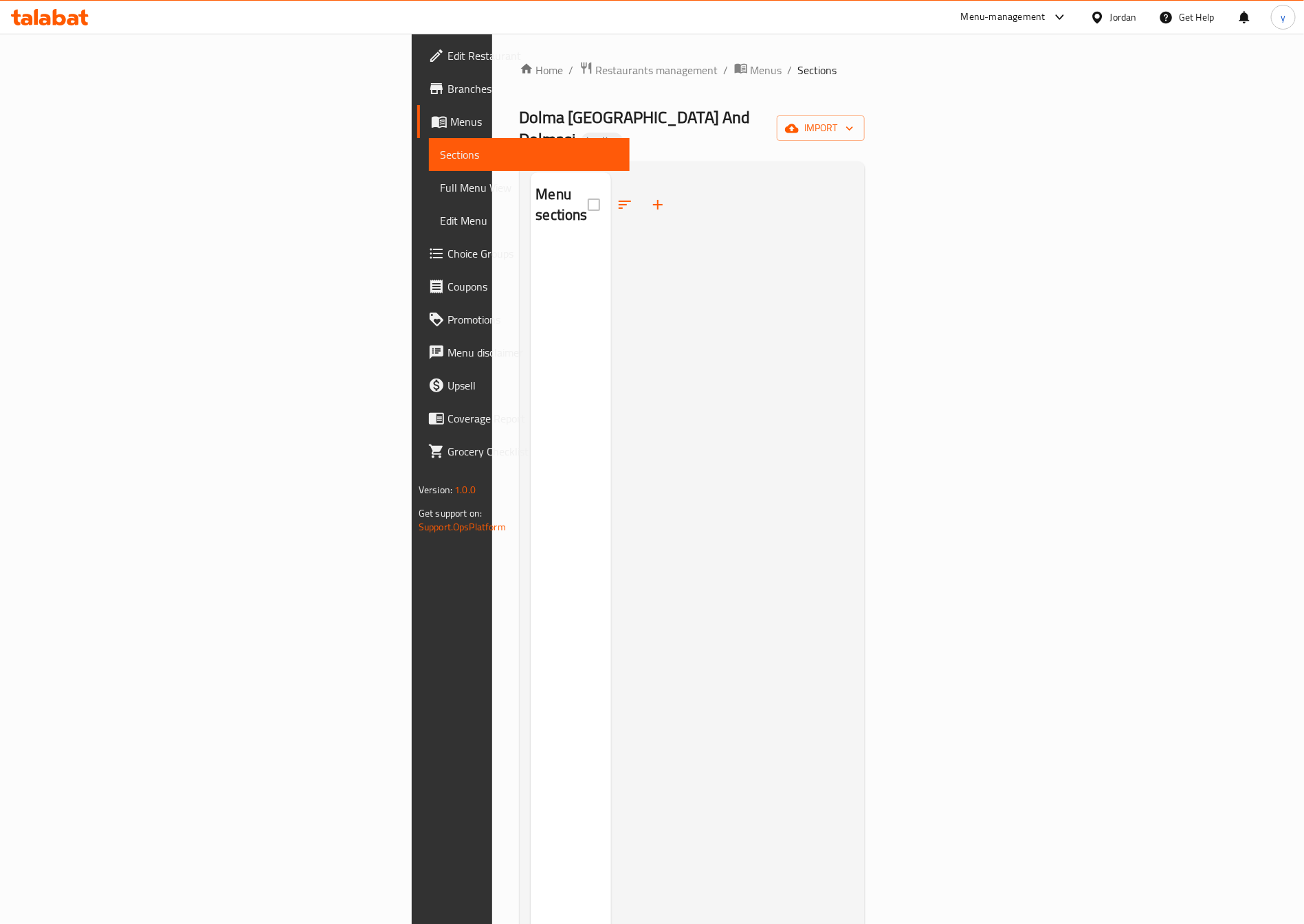
click at [450, 124] on span "Menus" at bounding box center [534, 121] width 168 height 16
